Goal: Transaction & Acquisition: Book appointment/travel/reservation

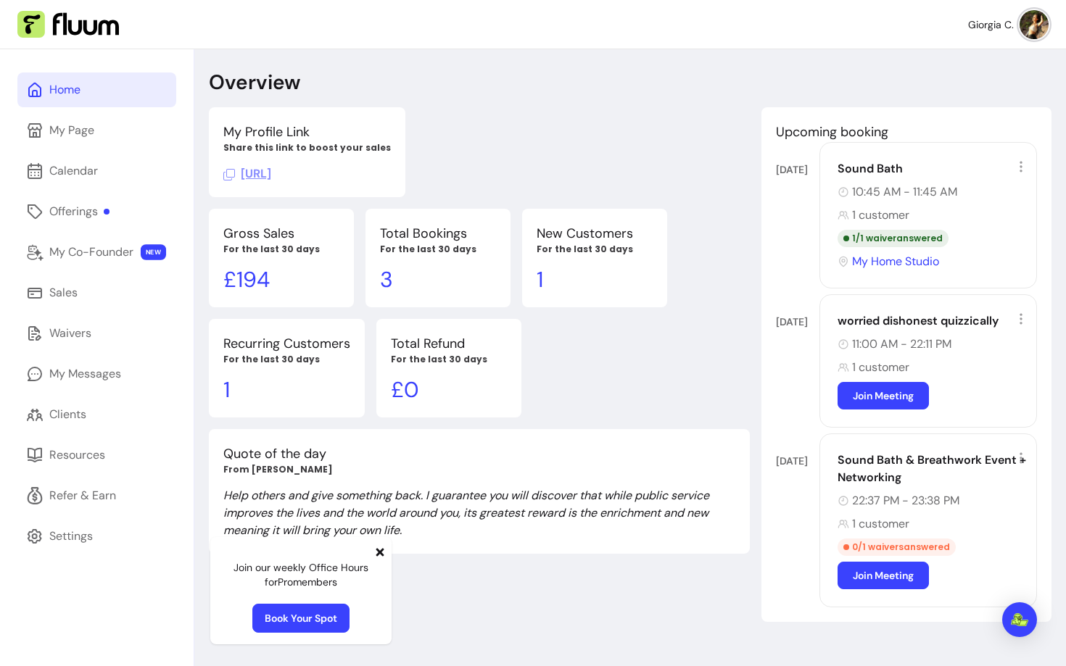
click at [381, 554] on icon at bounding box center [380, 552] width 8 height 8
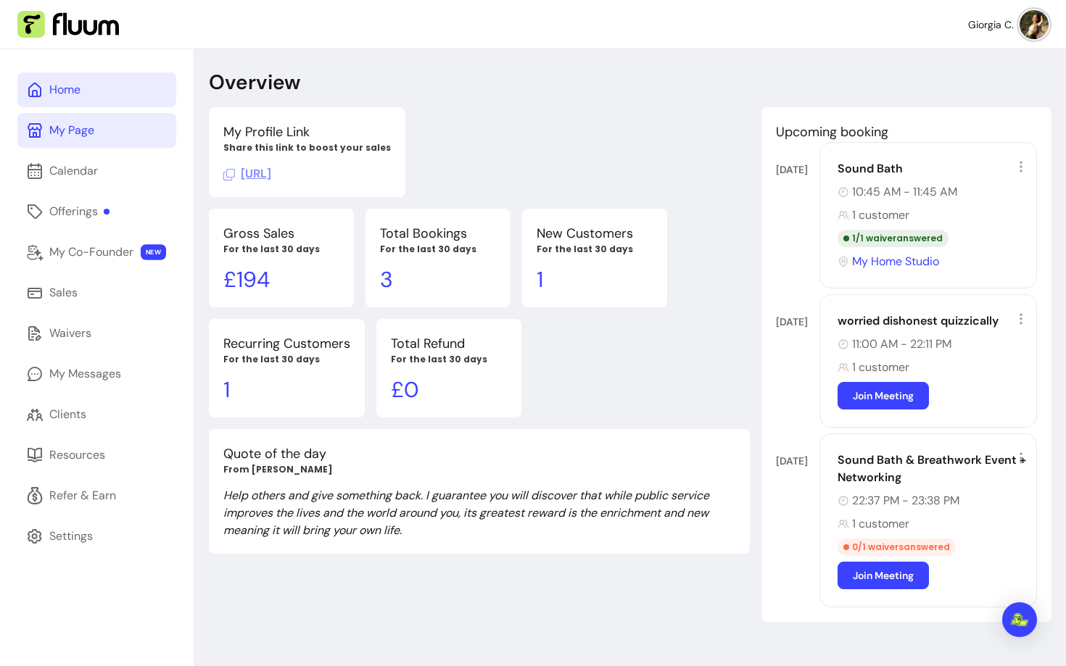
click at [57, 140] on link "My Page" at bounding box center [96, 130] width 159 height 35
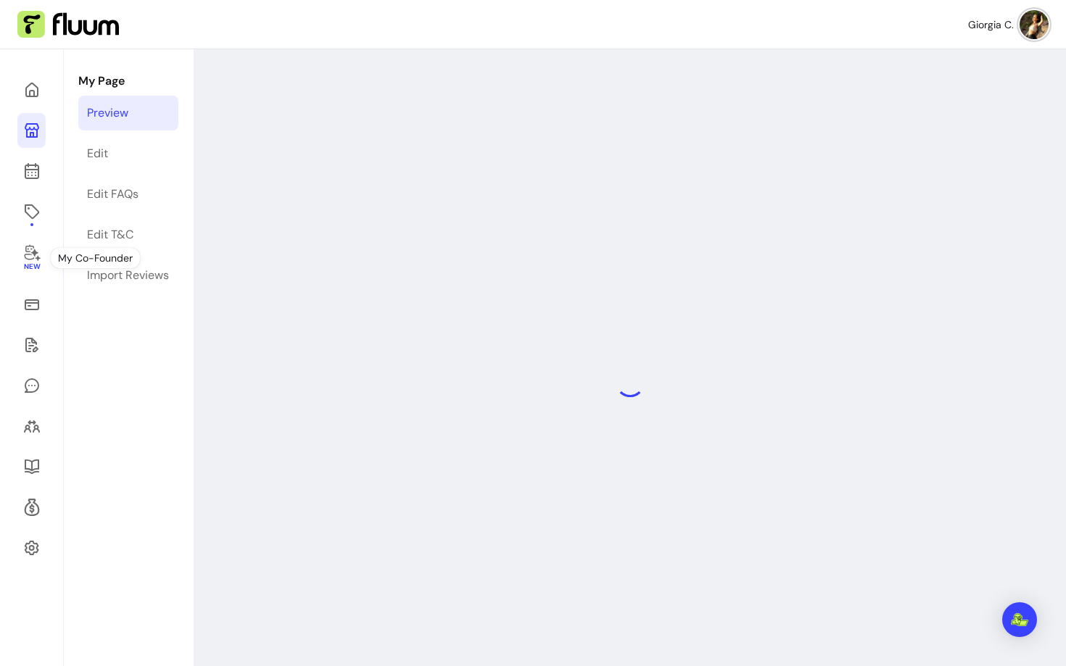
click at [39, 194] on div "New" at bounding box center [32, 382] width 64 height 666
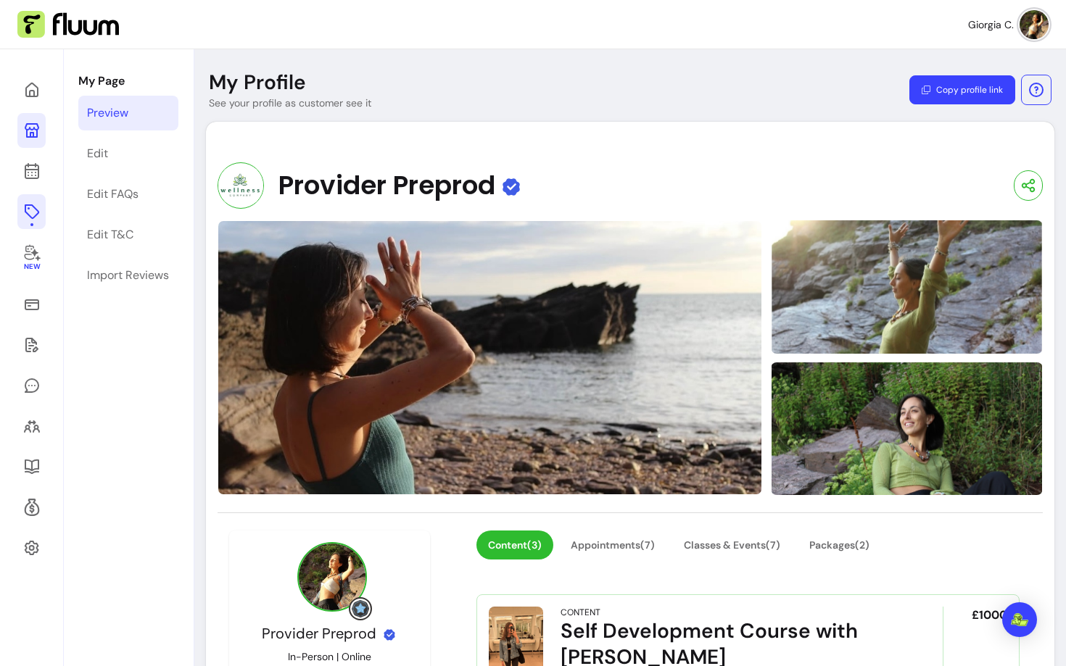
click at [36, 215] on icon at bounding box center [31, 212] width 15 height 15
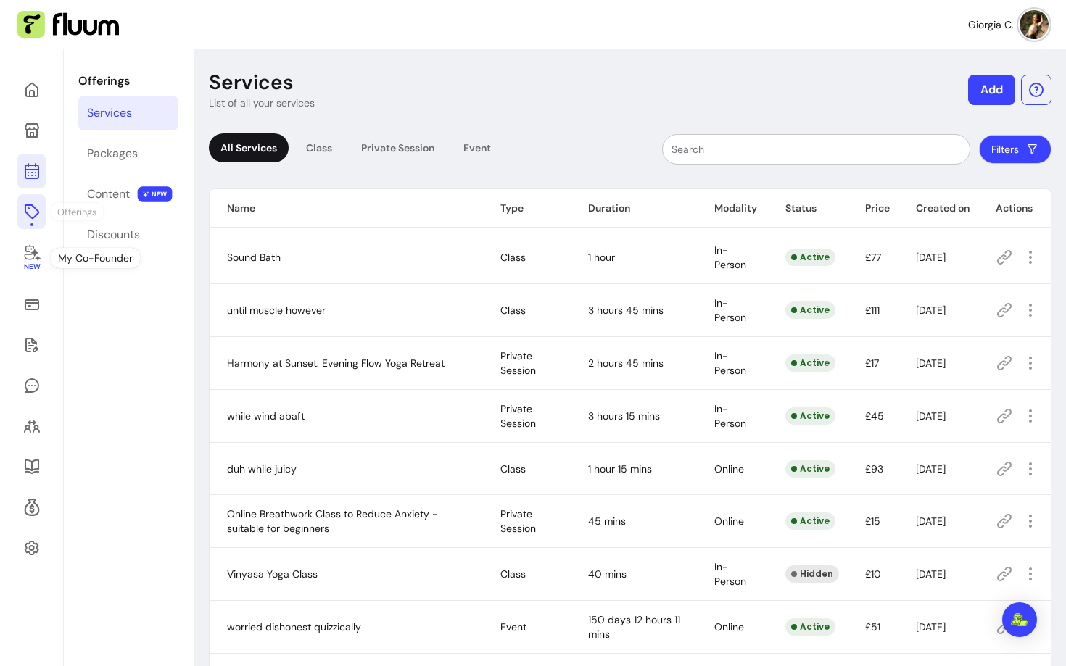
click at [33, 161] on link at bounding box center [31, 171] width 28 height 35
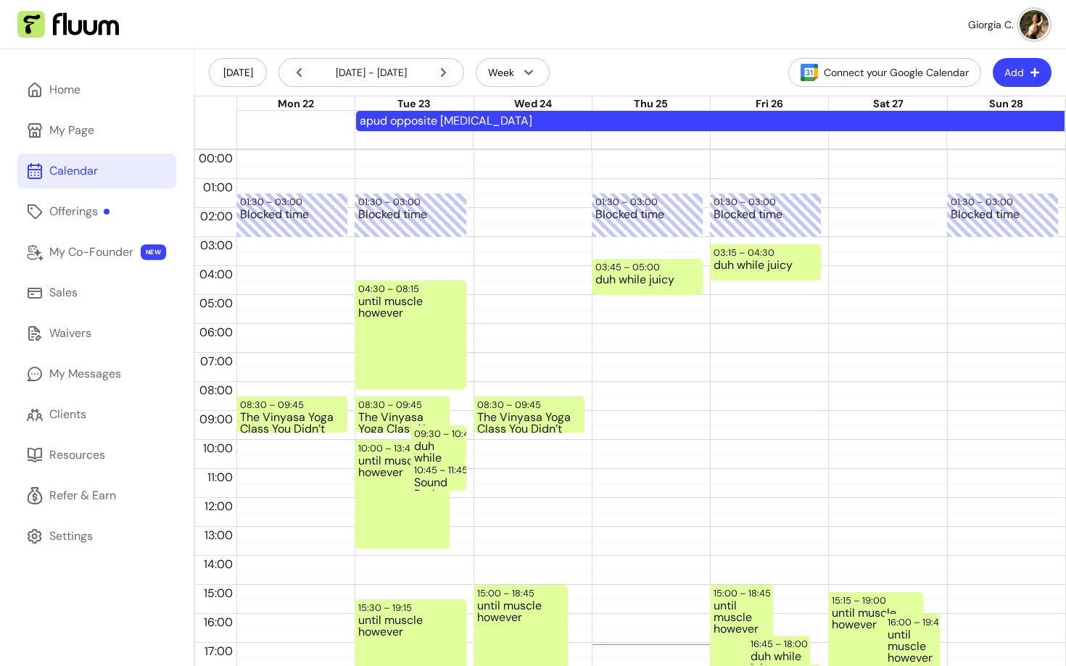
click at [1031, 75] on icon "button" at bounding box center [1035, 72] width 10 height 10
click at [965, 131] on span "Add Appointment" at bounding box center [986, 133] width 106 height 15
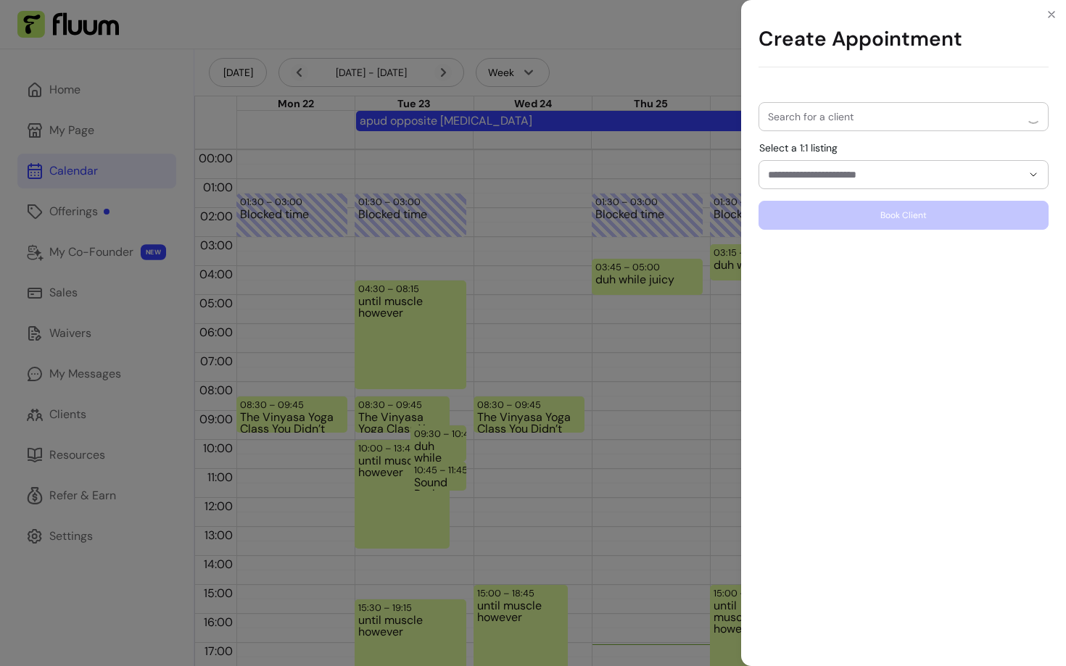
click at [856, 117] on input "Search for a client" at bounding box center [895, 117] width 254 height 15
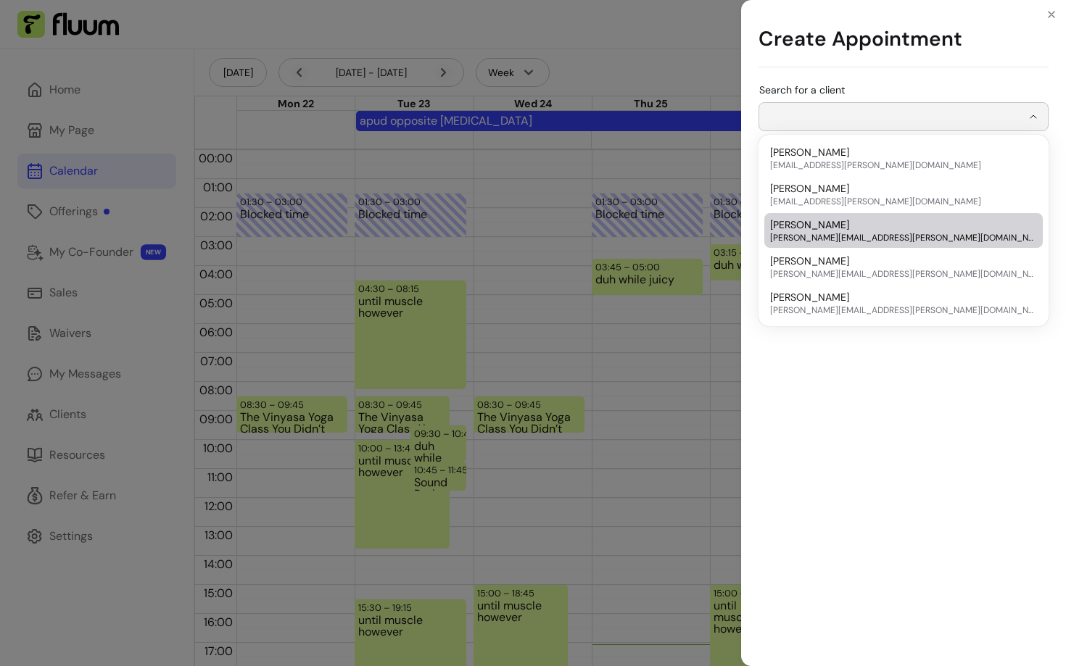
click at [807, 225] on span "[PERSON_NAME]" at bounding box center [809, 225] width 79 height 15
type input "**********"
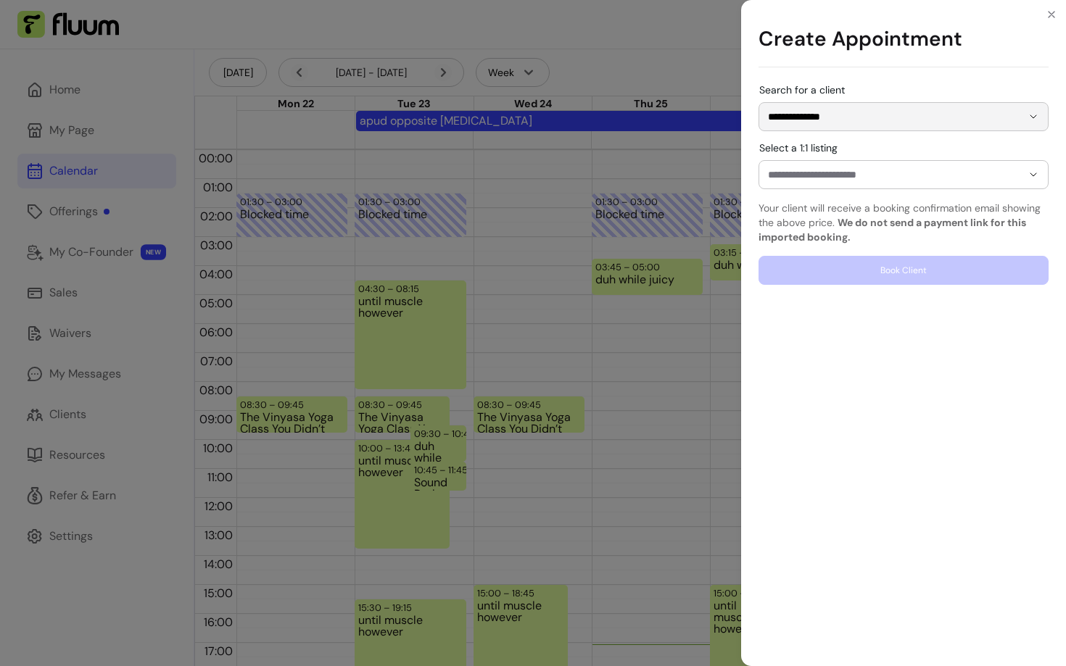
click at [873, 175] on input "Select a 1:1 listing" at bounding box center [883, 175] width 231 height 15
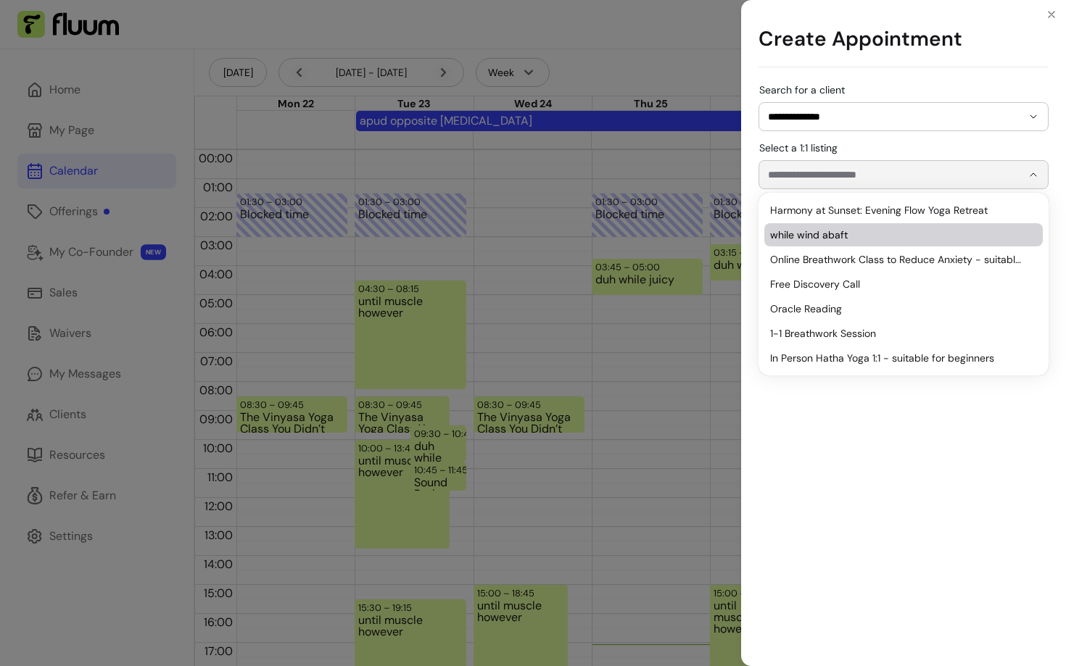
click at [832, 236] on span "while wind abaft" at bounding box center [896, 235] width 252 height 15
type input "**********"
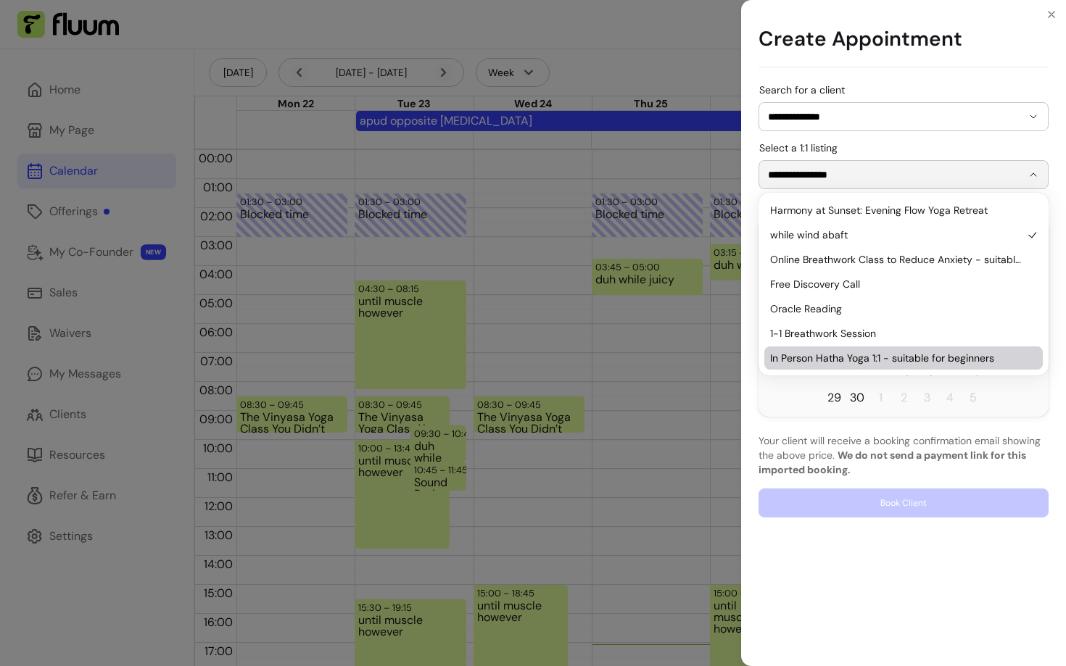
click at [881, 447] on p "Your client will receive a booking confirmation email showing the above price. …" at bounding box center [904, 456] width 290 height 44
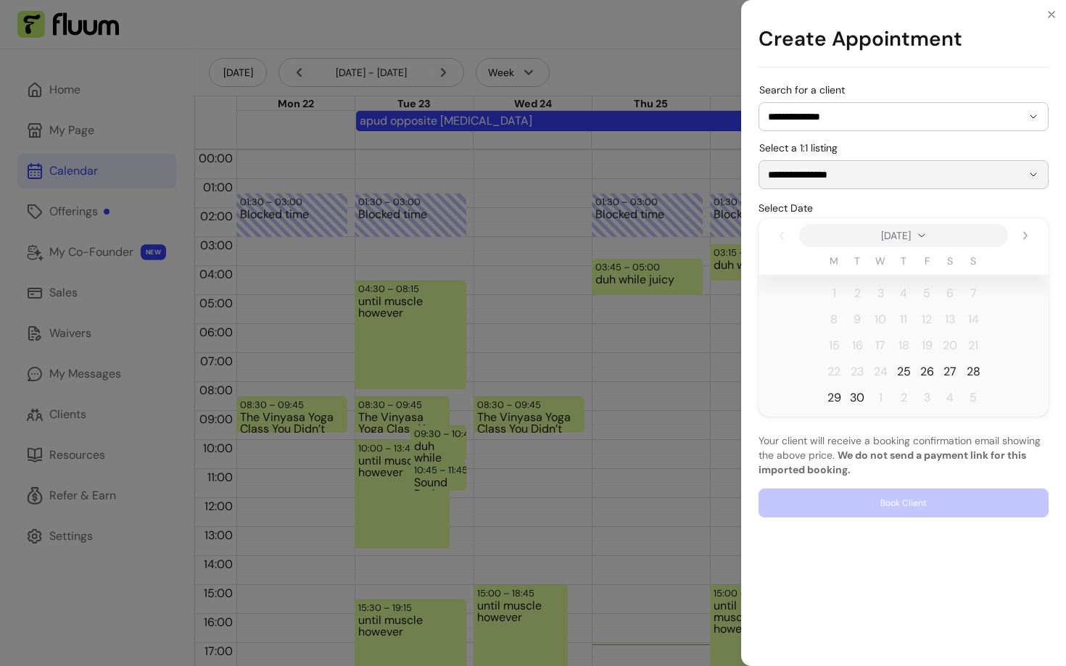
click at [904, 373] on span "25" at bounding box center [904, 371] width 14 height 17
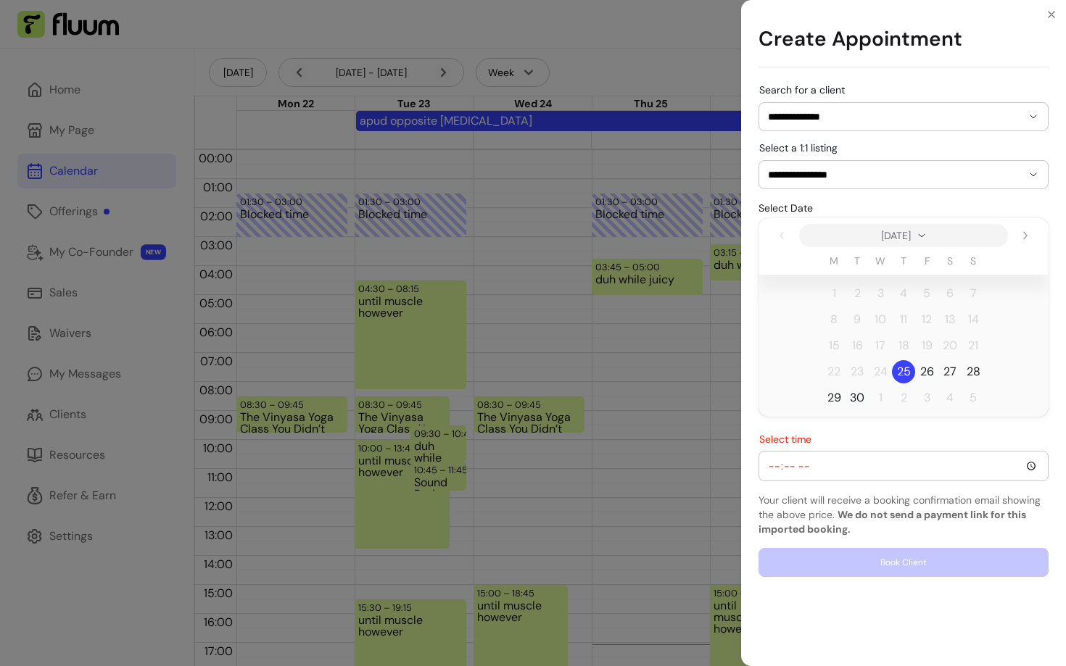
click at [835, 456] on div at bounding box center [903, 466] width 271 height 29
click at [1032, 466] on input "Select time" at bounding box center [903, 466] width 271 height 16
click at [771, 466] on input "Select time" at bounding box center [903, 466] width 271 height 16
type input "15:00"
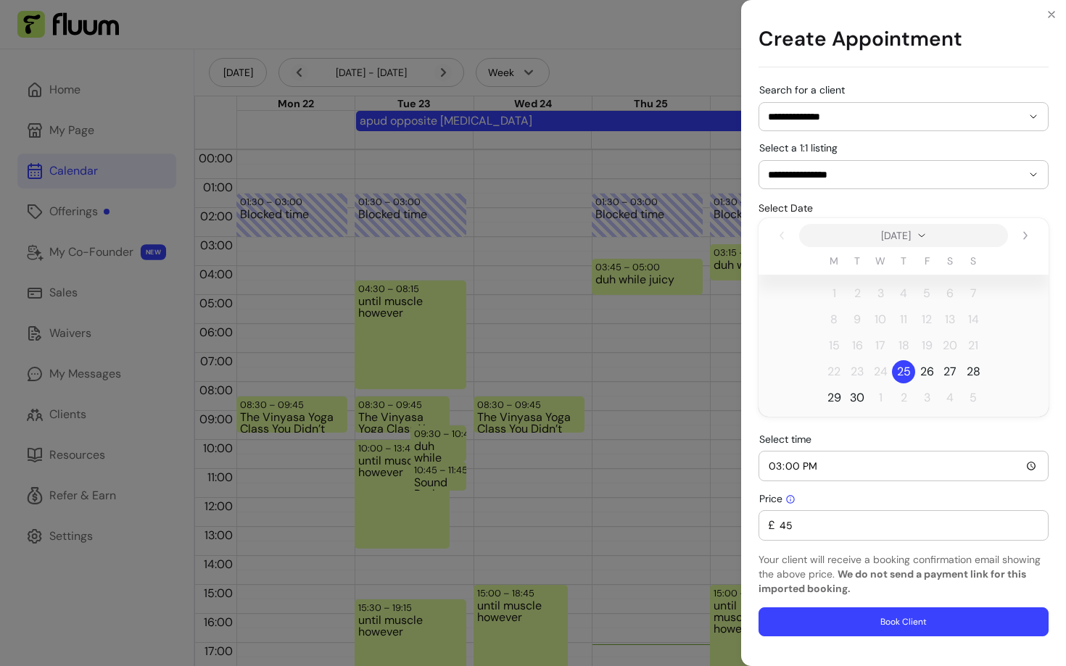
click at [1031, 468] on input "15:00" at bounding box center [903, 466] width 271 height 16
click at [814, 476] on div "15:00" at bounding box center [903, 466] width 271 height 29
click at [1034, 465] on input "15:00" at bounding box center [903, 466] width 271 height 16
click at [952, 493] on div "Price £ 45" at bounding box center [904, 517] width 290 height 48
click at [908, 533] on div "£ 45" at bounding box center [903, 525] width 271 height 29
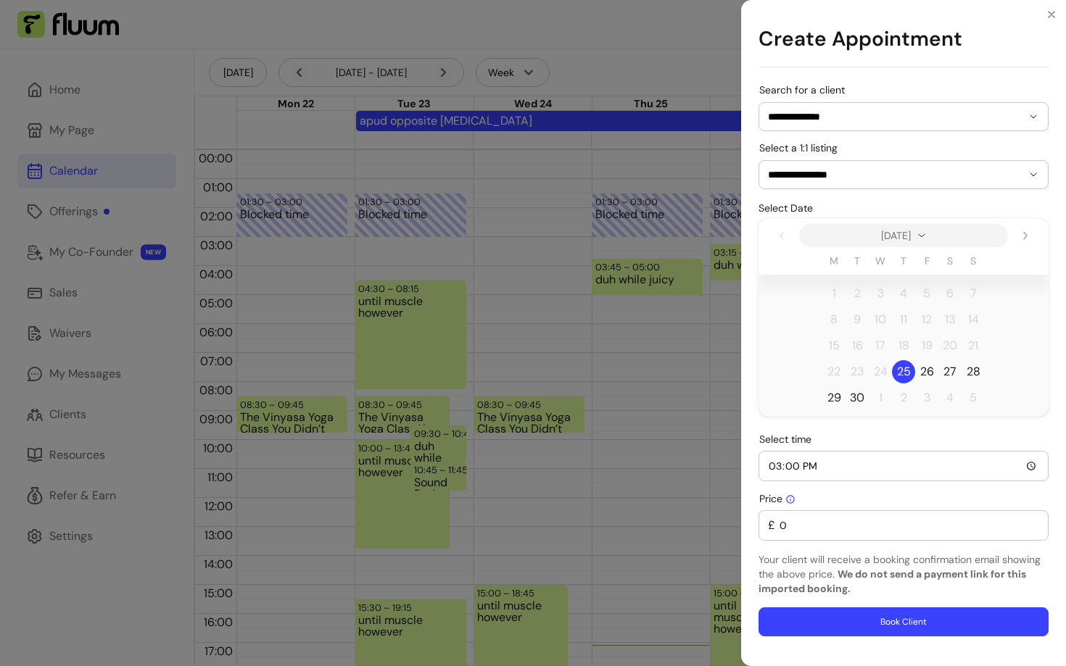
click at [832, 556] on p "Your client will receive a booking confirmation email showing the above price. …" at bounding box center [904, 575] width 290 height 44
click at [802, 529] on input "0" at bounding box center [907, 526] width 264 height 15
type input "46"
click at [846, 547] on div "**********" at bounding box center [904, 361] width 290 height 552
click at [896, 144] on div "**********" at bounding box center [904, 166] width 290 height 46
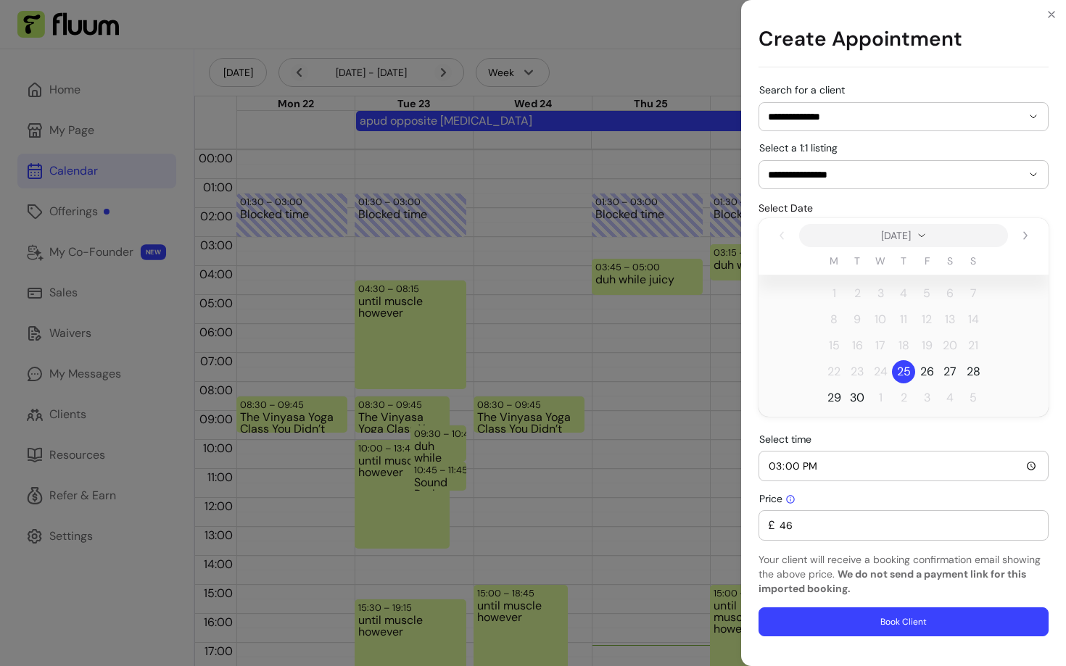
click at [811, 498] on div "Price £ 46" at bounding box center [904, 517] width 290 height 48
click at [806, 458] on input "15:00" at bounding box center [903, 466] width 271 height 16
click at [781, 469] on input "15:00" at bounding box center [903, 466] width 271 height 16
type input "15:30"
click at [805, 507] on div "Price £ 46" at bounding box center [904, 517] width 290 height 48
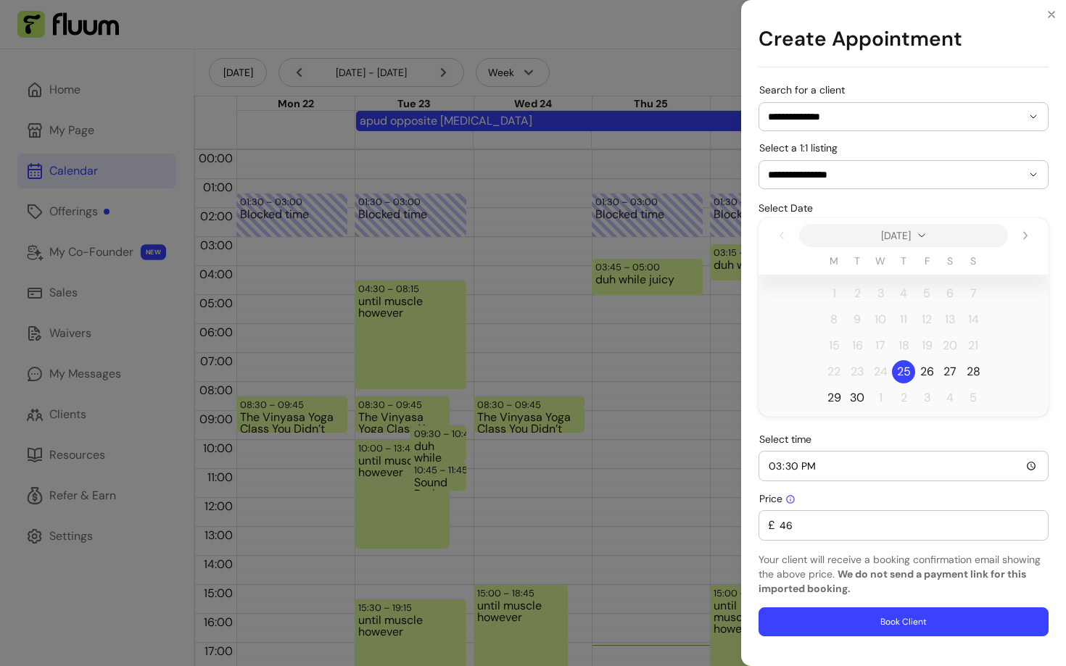
click at [810, 475] on div "15:30" at bounding box center [903, 466] width 271 height 29
click at [837, 536] on div "£ 46" at bounding box center [903, 525] width 271 height 29
click at [644, 300] on div "**********" at bounding box center [533, 333] width 1066 height 666
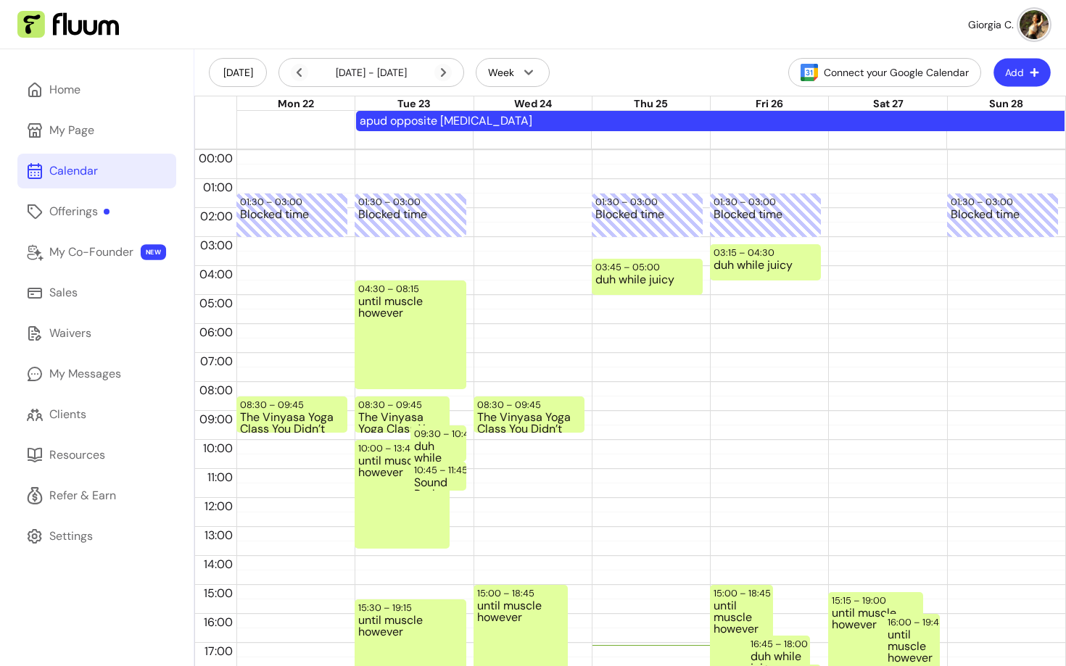
click at [1030, 73] on icon "button" at bounding box center [1035, 72] width 10 height 10
click at [975, 105] on span "Add Blocker" at bounding box center [986, 109] width 106 height 15
select select "*********"
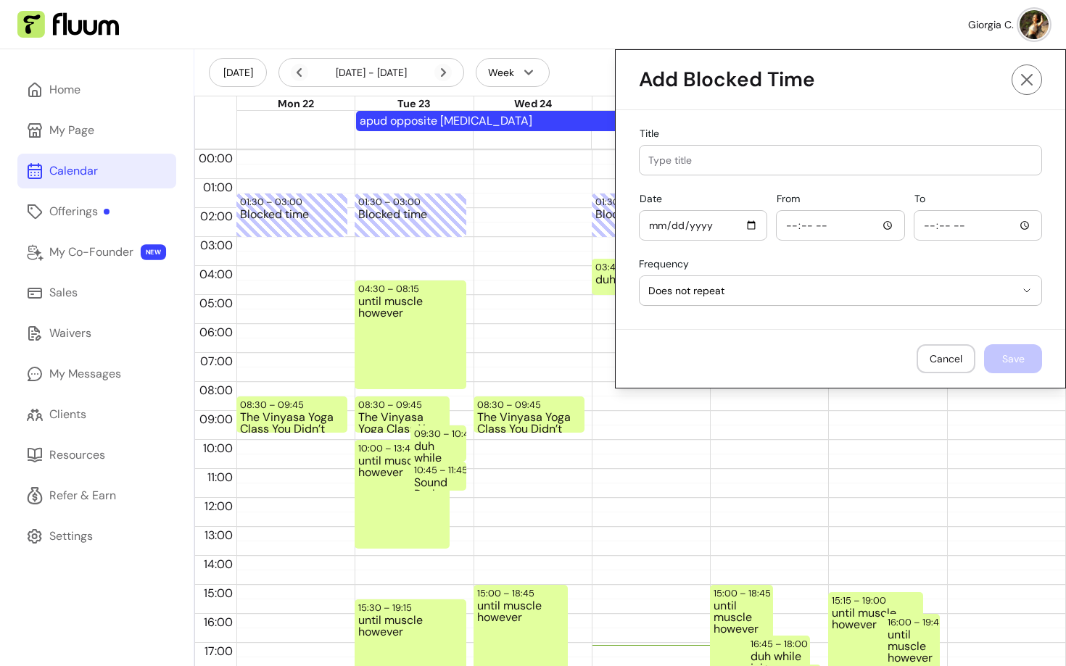
click at [808, 214] on div at bounding box center [840, 225] width 110 height 29
type input "05:06"
type input "05:59"
click at [1015, 226] on input "To" at bounding box center [978, 226] width 110 height 16
click at [794, 225] on input "05:59" at bounding box center [840, 226] width 110 height 16
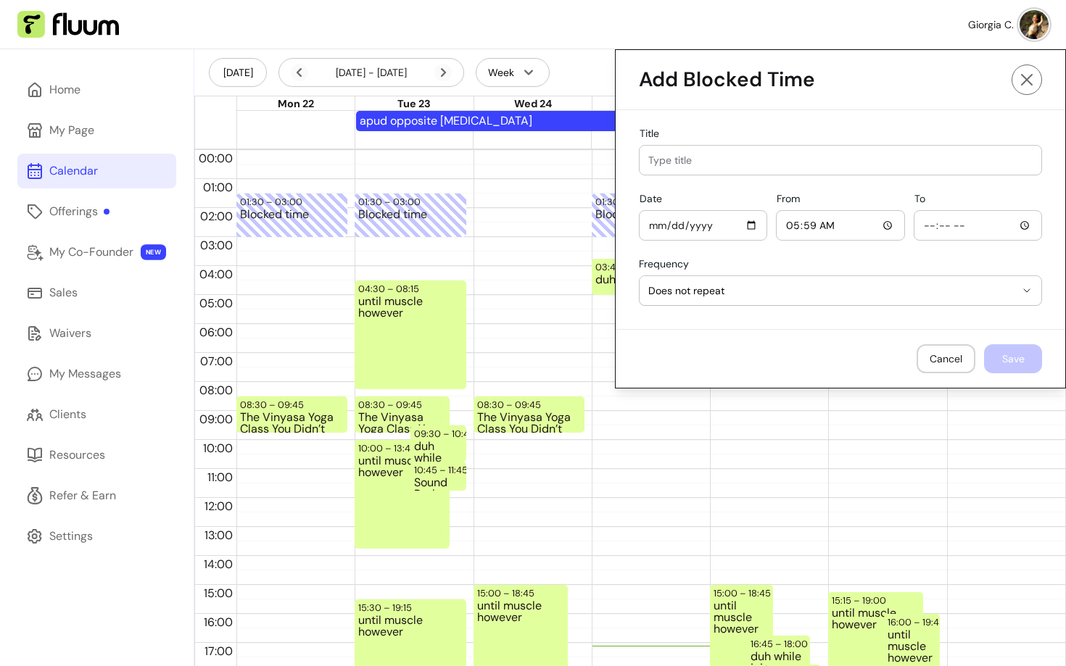
click at [830, 432] on div "15:15 – 19:00 until muscle however 21:12 – 23:13 Ciao 16:00 – 19:45 until muscl…" at bounding box center [883, 498] width 111 height 696
click at [1021, 78] on icon at bounding box center [1026, 79] width 17 height 17
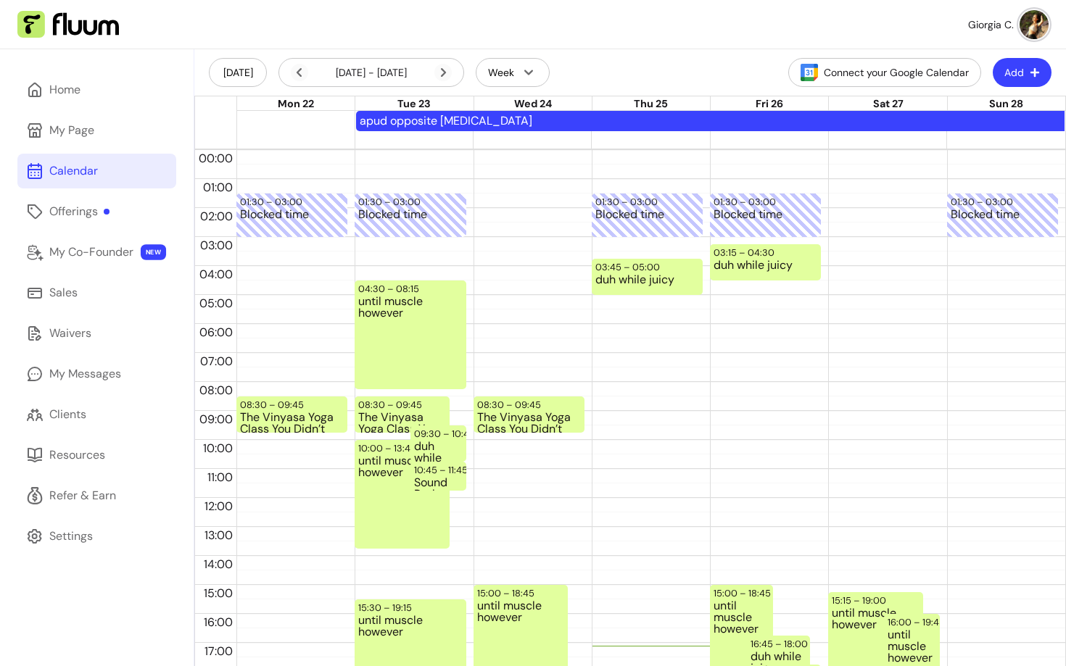
click at [999, 76] on button "Add" at bounding box center [1022, 72] width 59 height 29
click at [923, 127] on li "Add Appointment" at bounding box center [978, 133] width 133 height 23
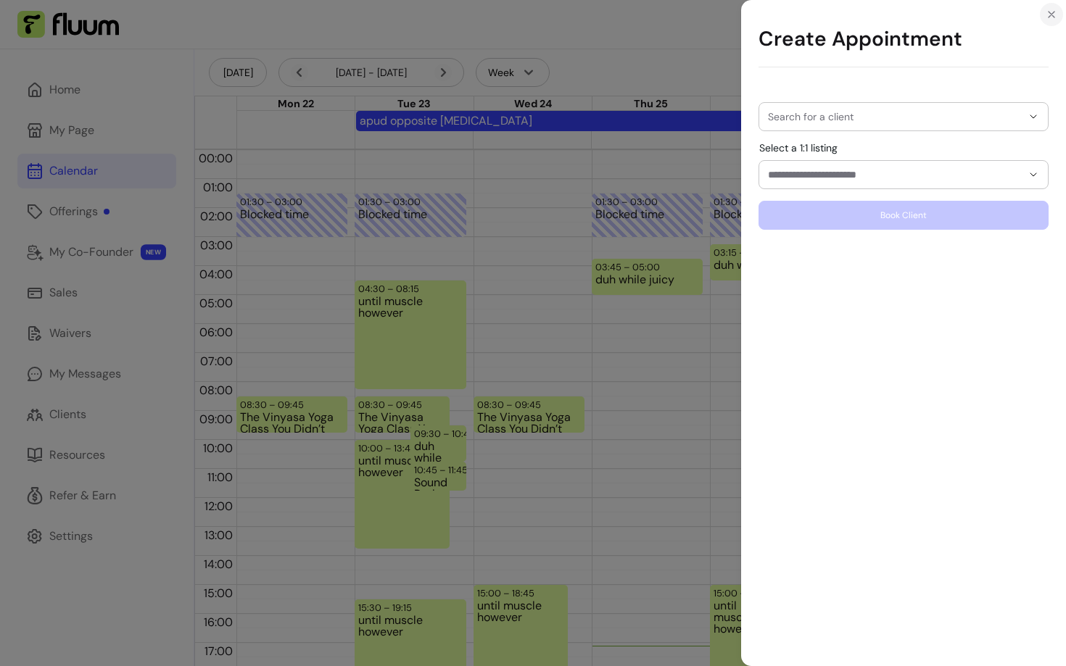
click at [1052, 22] on button "Close" at bounding box center [1051, 14] width 23 height 23
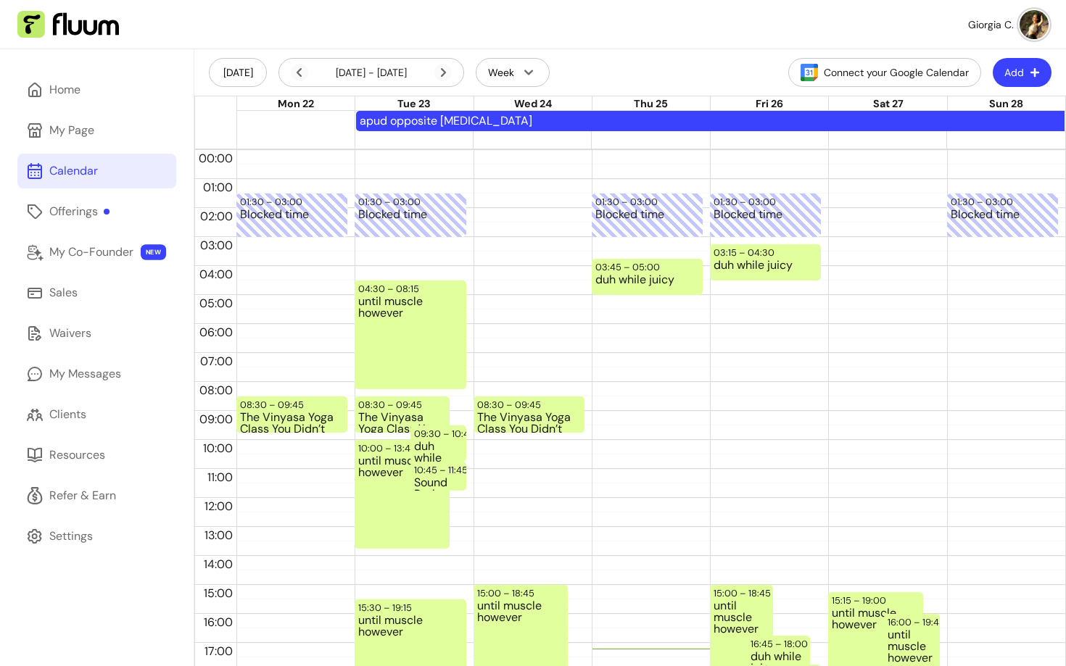
click at [1018, 80] on button "Add" at bounding box center [1022, 72] width 59 height 29
click at [971, 134] on span "Add Appointment" at bounding box center [986, 133] width 106 height 15
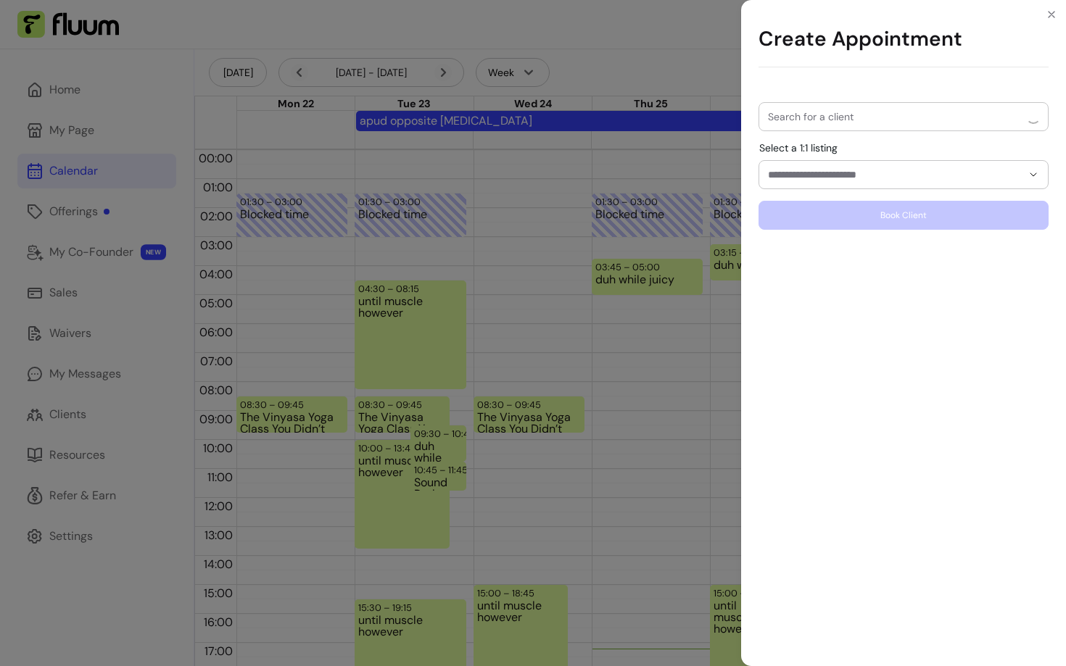
click at [804, 130] on div at bounding box center [903, 117] width 271 height 28
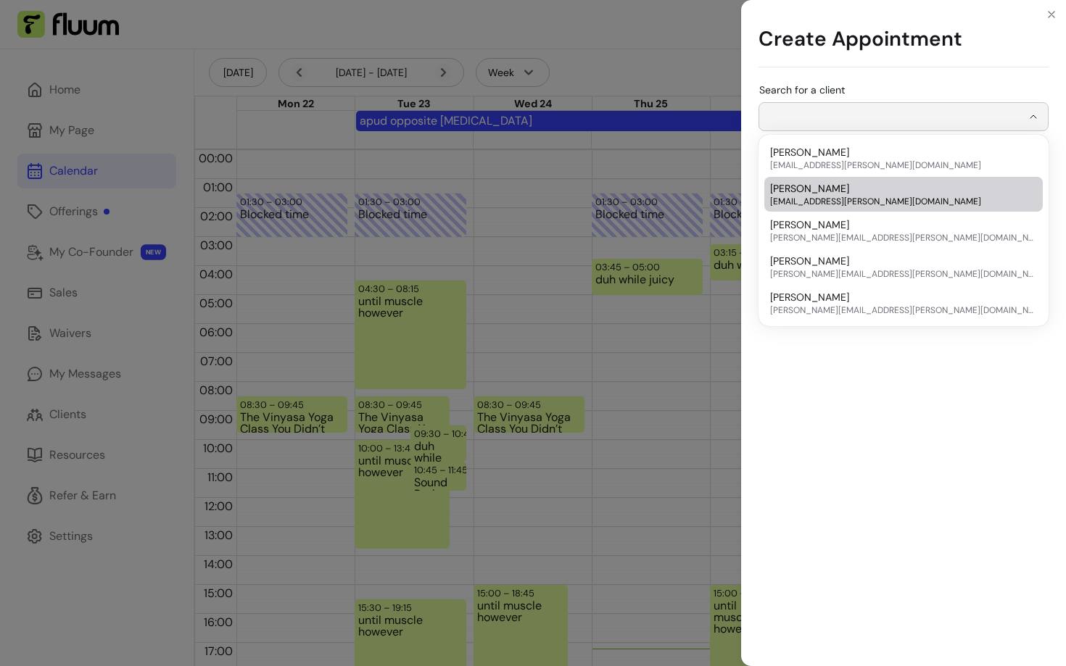
click at [817, 191] on div "[PERSON_NAME] [EMAIL_ADDRESS][PERSON_NAME][DOMAIN_NAME]" at bounding box center [896, 194] width 252 height 26
type input "*********"
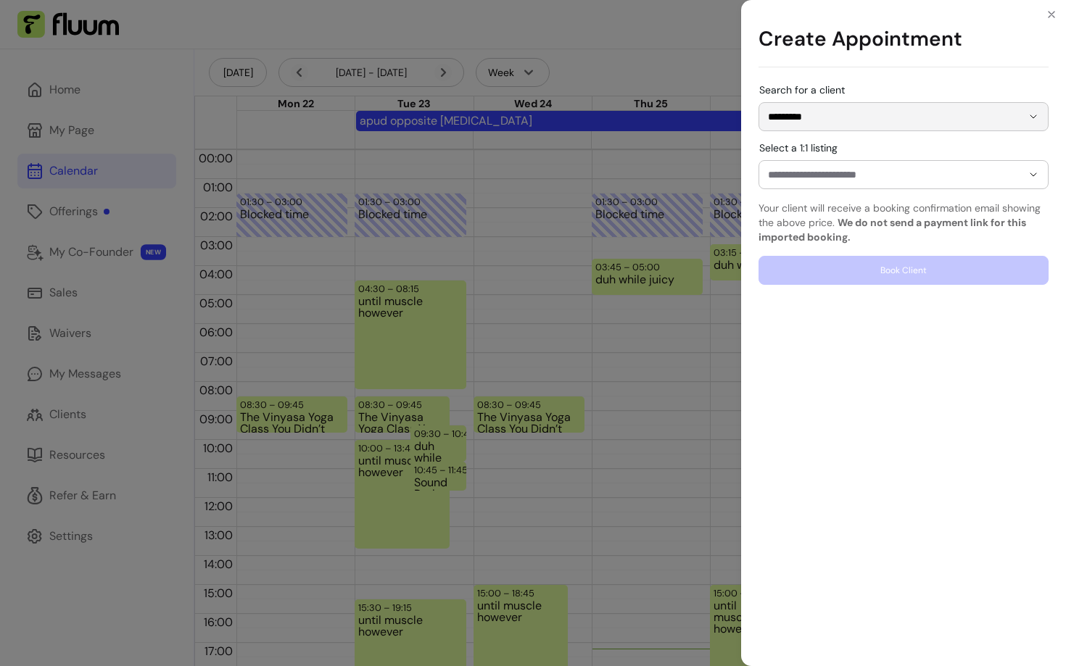
click at [831, 175] on input "Select a 1:1 listing" at bounding box center [883, 175] width 231 height 15
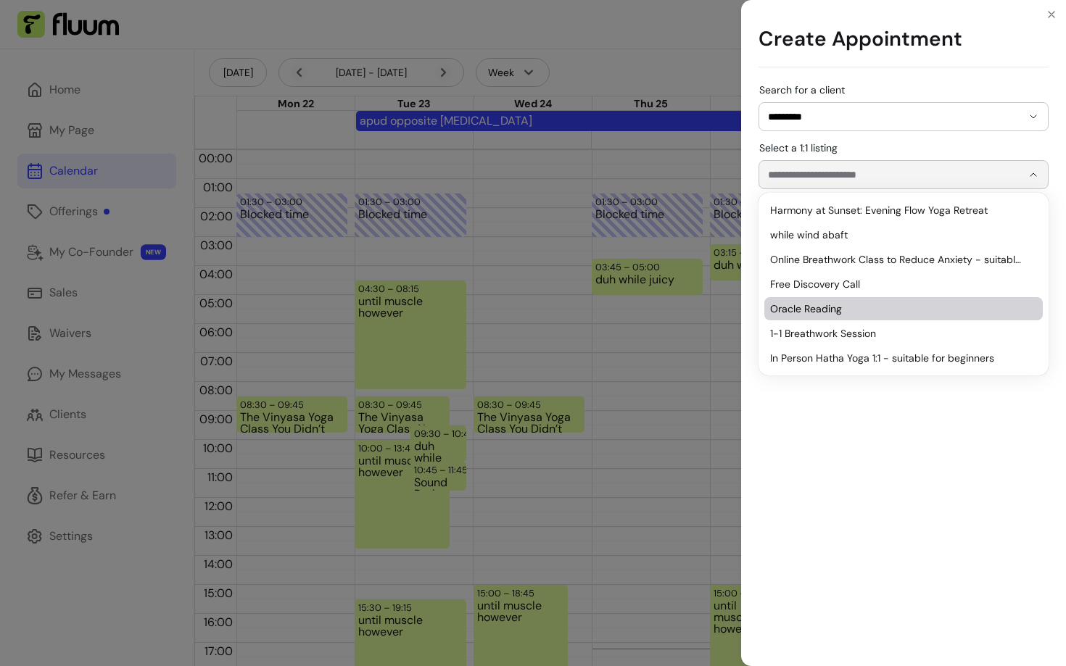
click at [805, 309] on span "Oracle Reading" at bounding box center [896, 309] width 252 height 15
type input "**********"
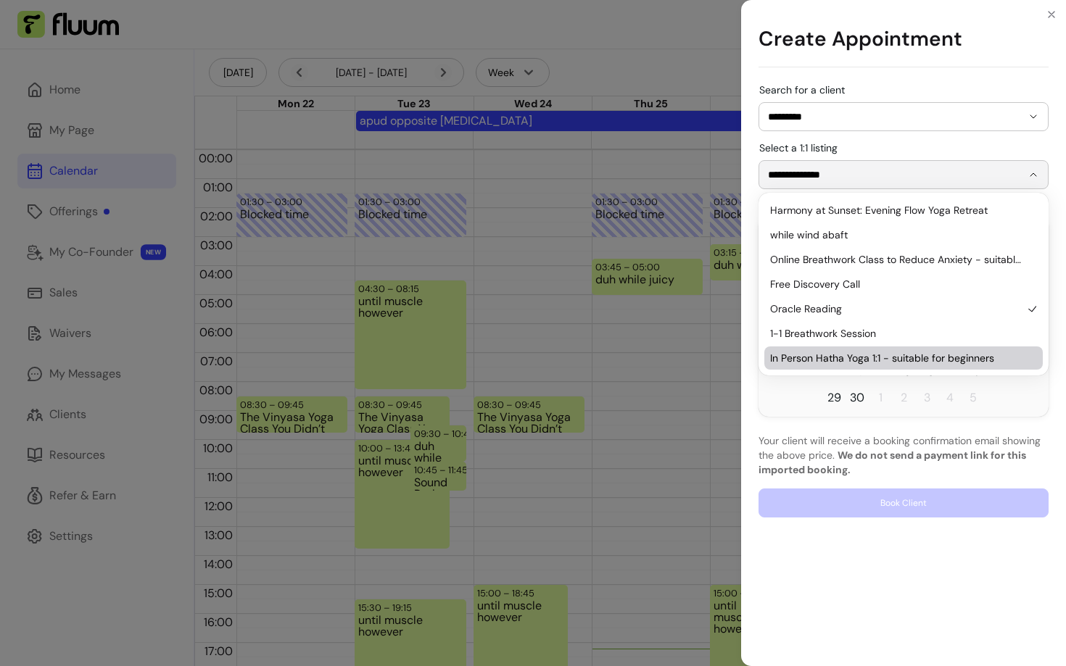
click at [772, 429] on div "**********" at bounding box center [904, 301] width 290 height 433
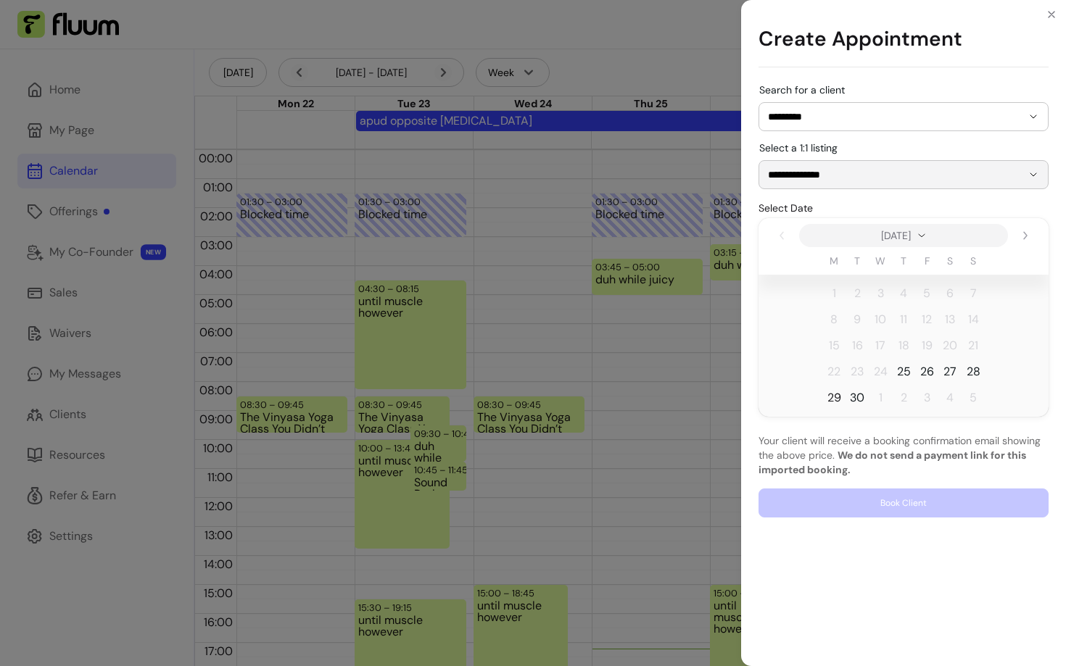
click at [839, 395] on span "29" at bounding box center [834, 397] width 14 height 17
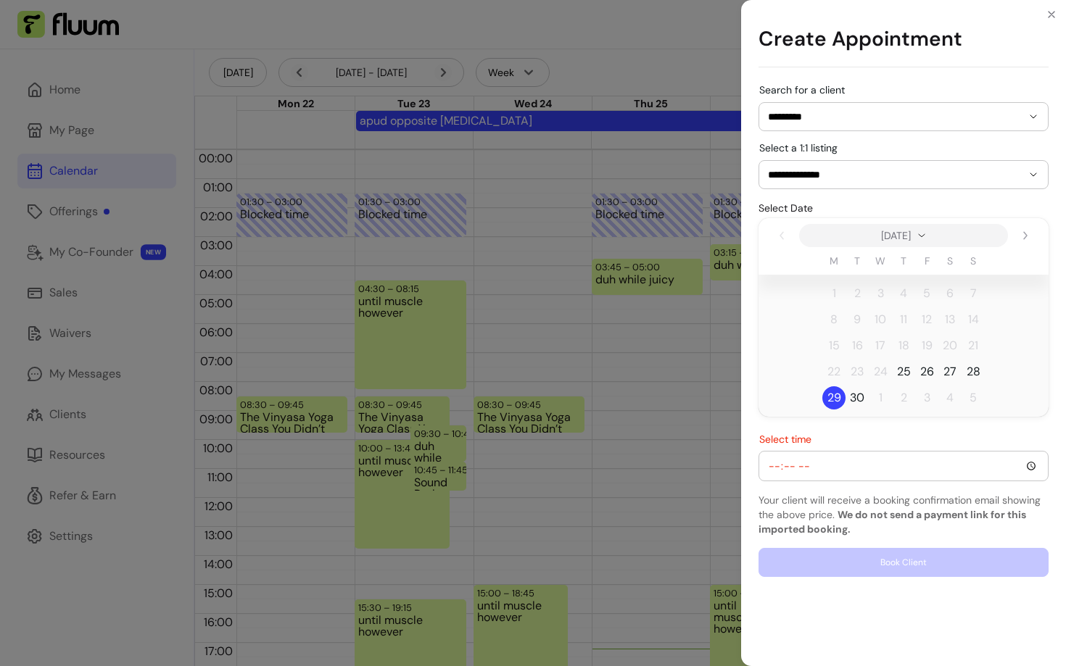
click at [777, 465] on input "Select time" at bounding box center [903, 466] width 271 height 16
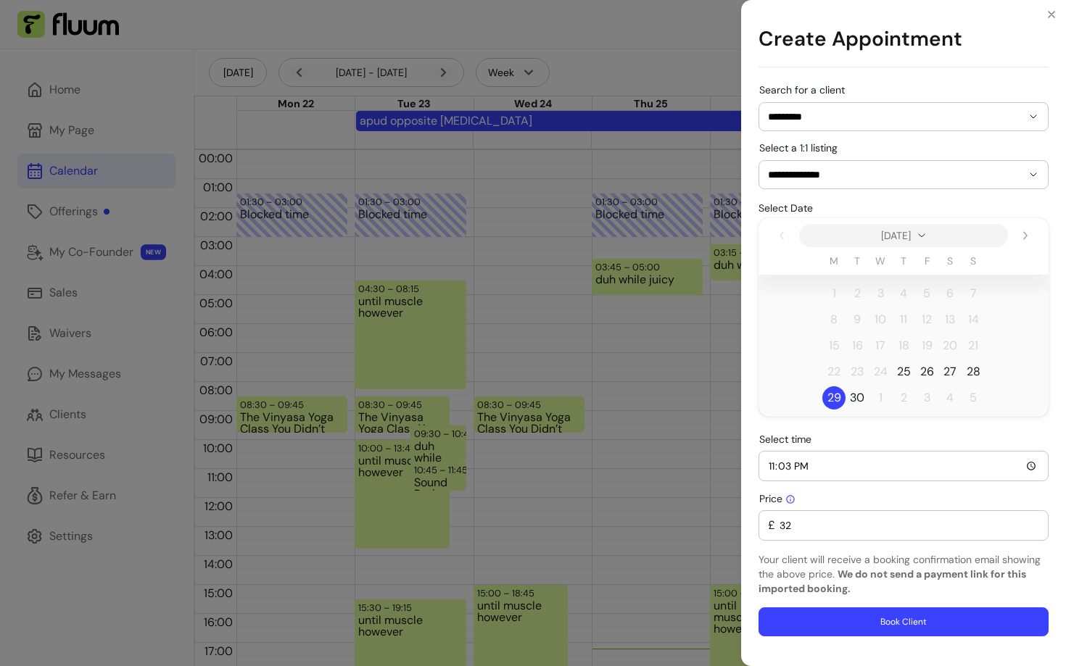
type input "23:30"
click at [851, 490] on div "**********" at bounding box center [904, 361] width 290 height 552
click at [835, 624] on button "Book Client" at bounding box center [904, 622] width 290 height 29
click at [90, 467] on div "**********" at bounding box center [533, 333] width 1066 height 666
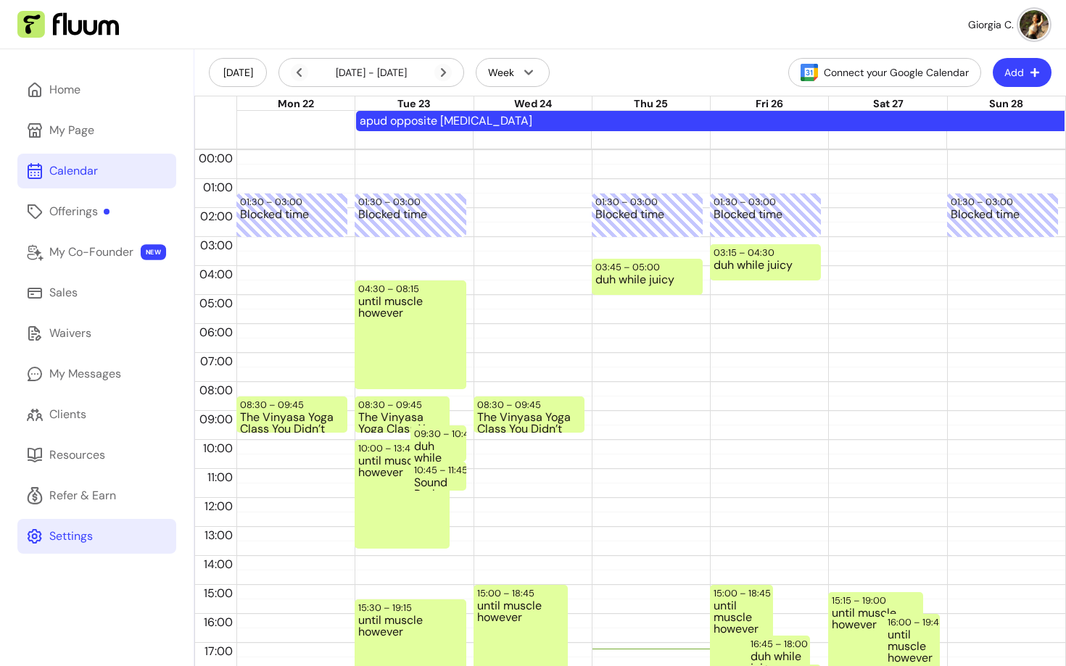
click at [67, 519] on link "Settings" at bounding box center [96, 536] width 159 height 35
